Goal: Information Seeking & Learning: Learn about a topic

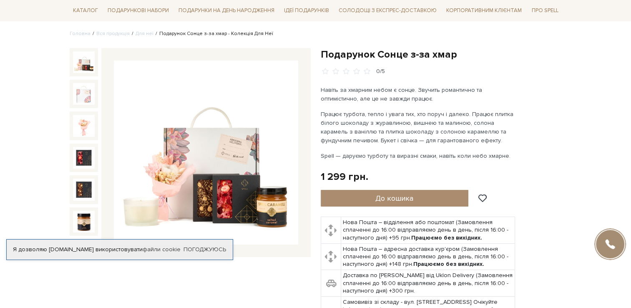
scroll to position [83, 0]
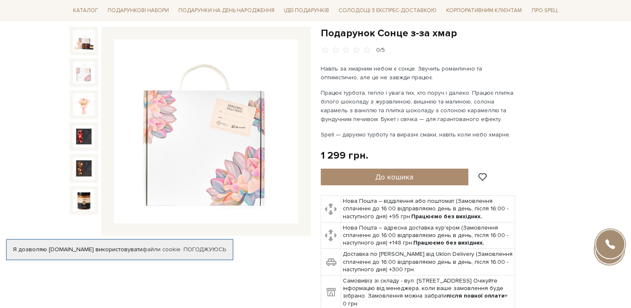
click at [88, 74] on img at bounding box center [84, 73] width 22 height 22
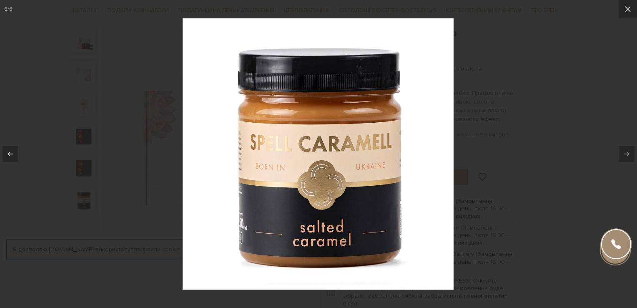
click at [554, 118] on div at bounding box center [318, 154] width 637 height 308
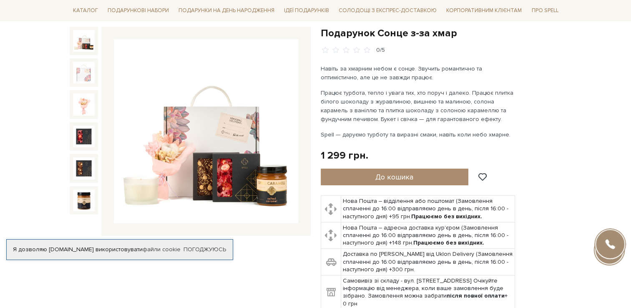
click at [93, 50] on img at bounding box center [84, 41] width 22 height 22
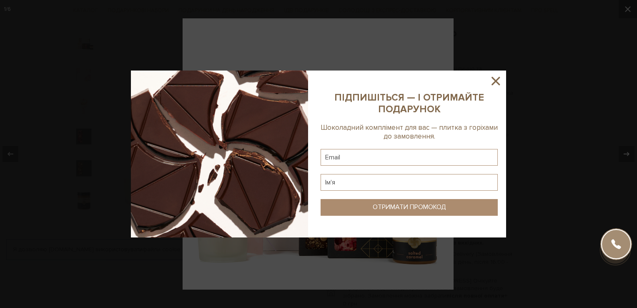
click at [547, 104] on div at bounding box center [318, 154] width 637 height 308
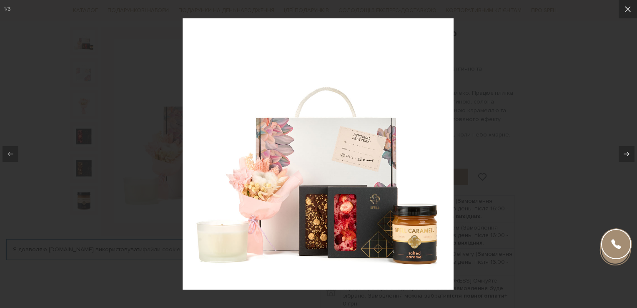
click at [506, 63] on div at bounding box center [318, 154] width 637 height 308
